Goal: Unclear

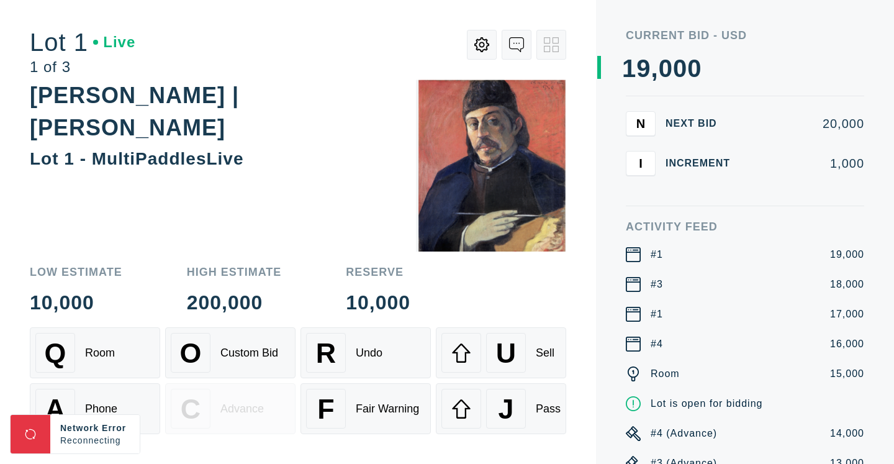
scroll to position [7, 0]
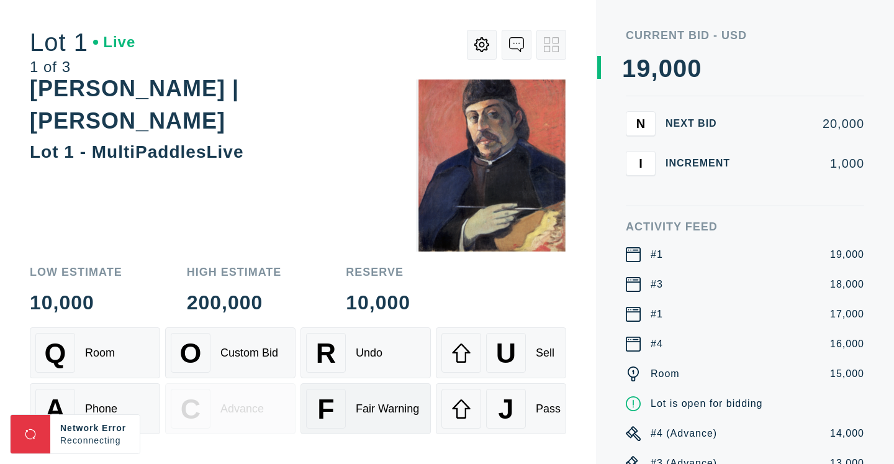
click at [385, 415] on div "F Fair Warning" at bounding box center [365, 409] width 119 height 40
click at [400, 409] on div "Fair Warning" at bounding box center [387, 408] width 63 height 13
